Goal: Use online tool/utility

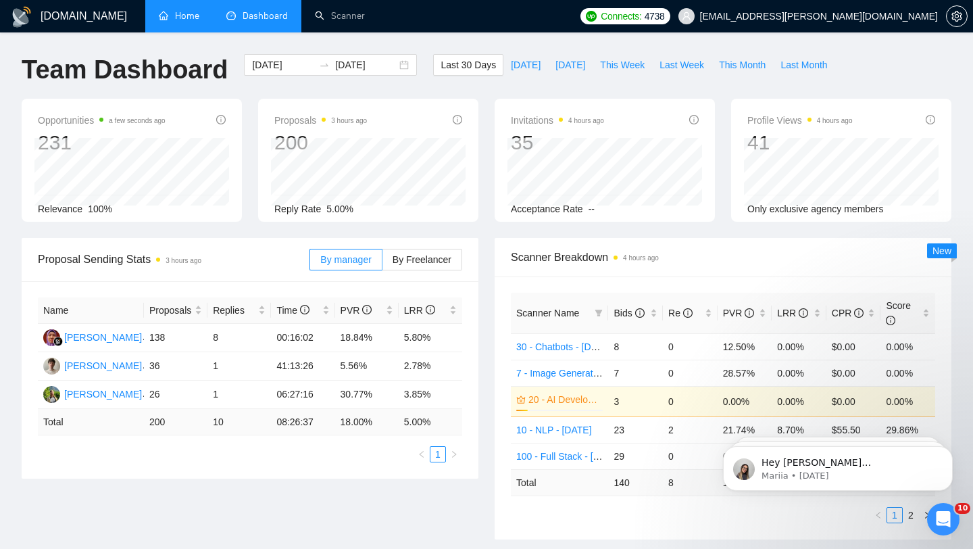
click at [189, 20] on link "Home" at bounding box center [179, 15] width 41 height 11
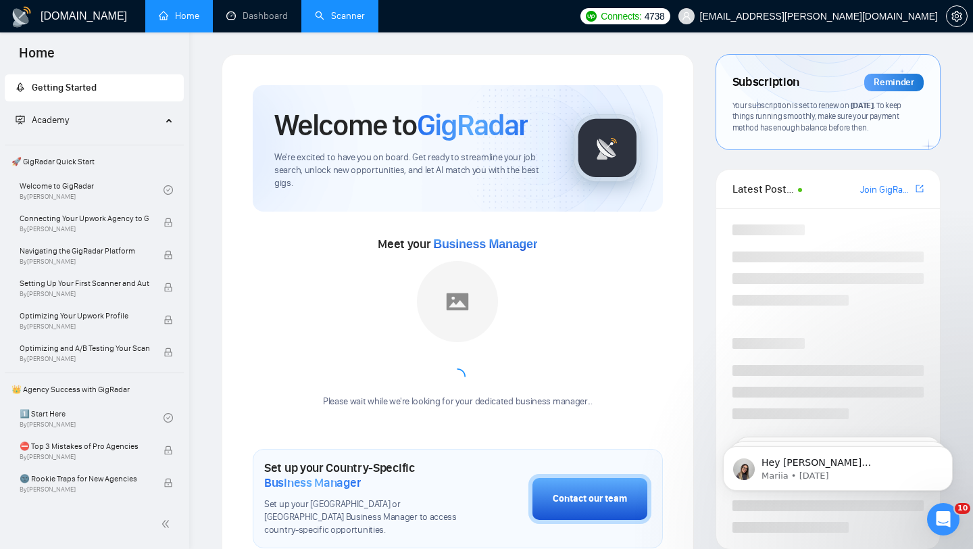
click at [331, 14] on link "Scanner" at bounding box center [340, 15] width 50 height 11
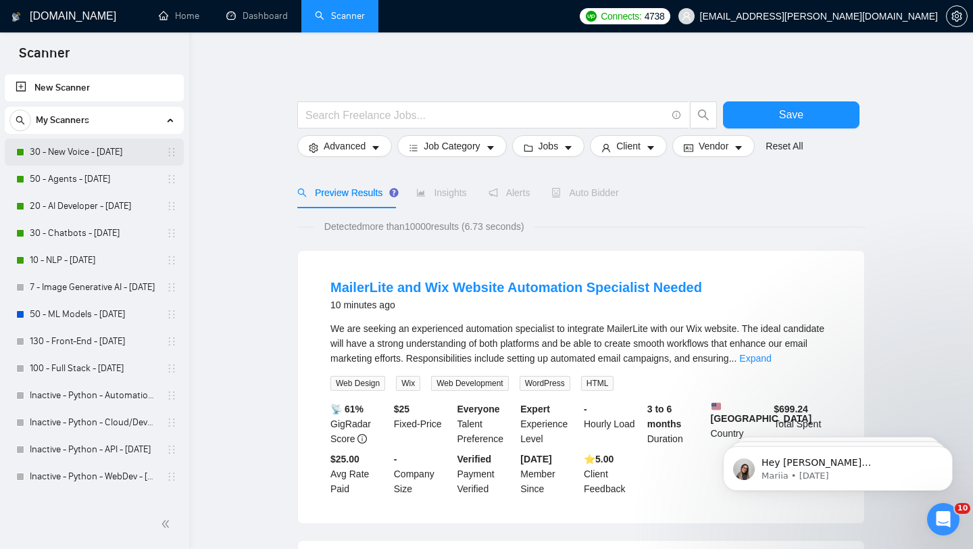
click at [118, 156] on link "30 - New Voice - [DATE]" at bounding box center [94, 152] width 128 height 27
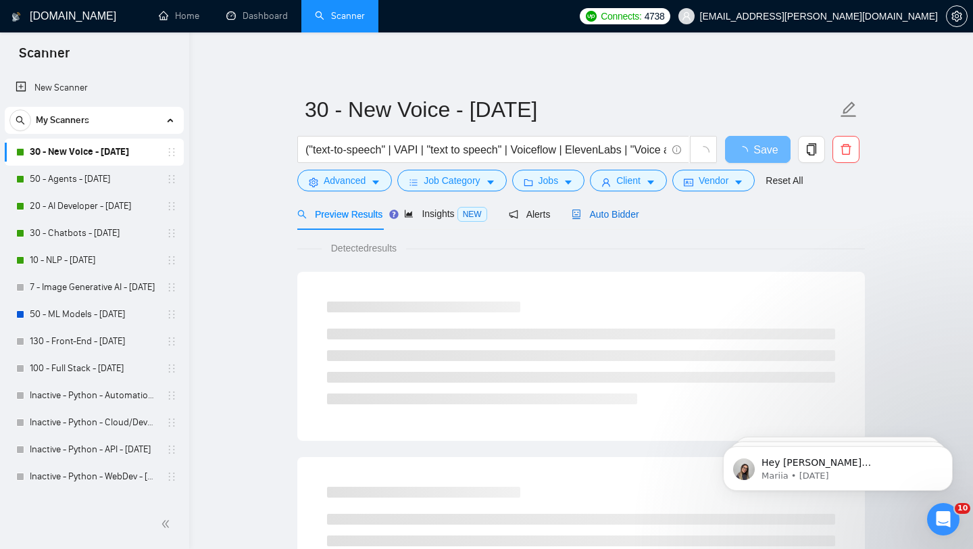
click at [604, 217] on span "Auto Bidder" at bounding box center [605, 214] width 67 height 11
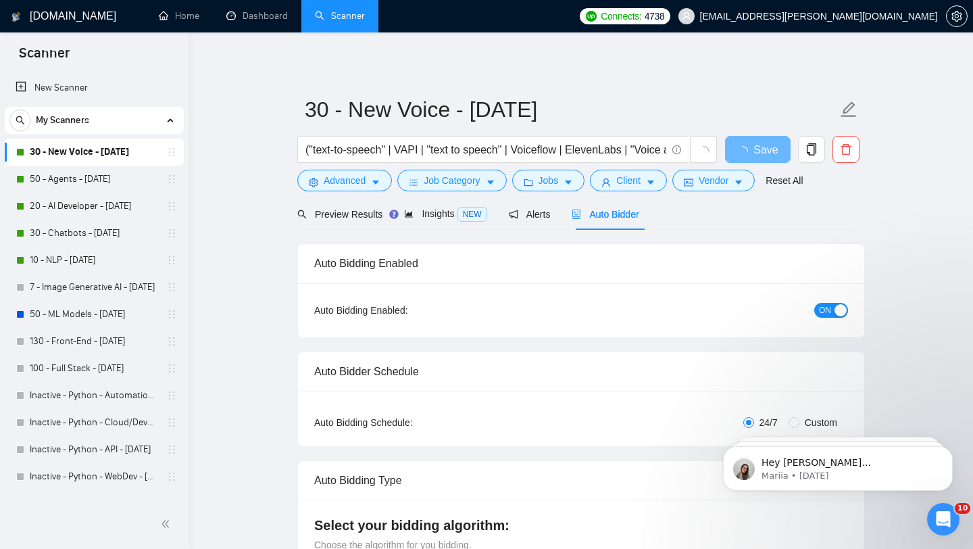
checkbox input "true"
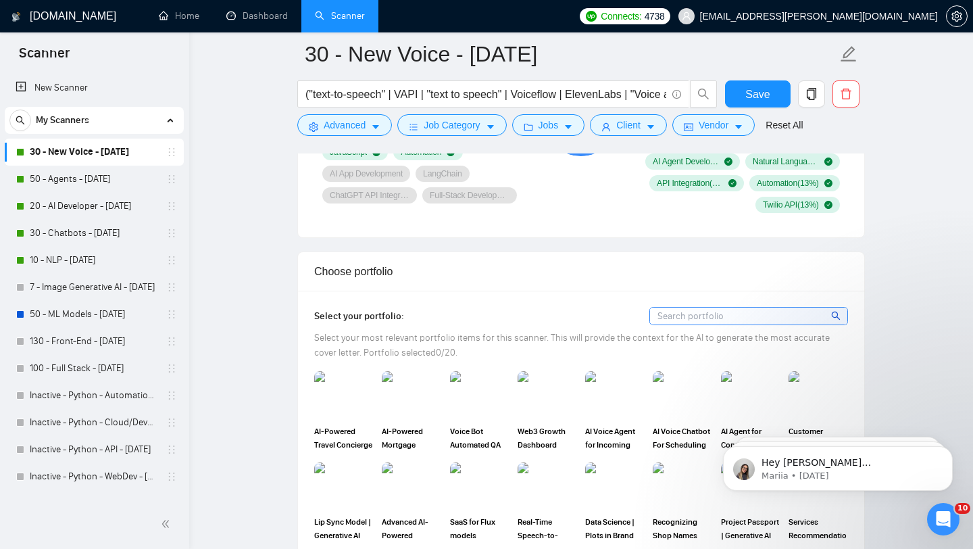
scroll to position [910, 0]
